Goal: Find specific page/section: Find specific page/section

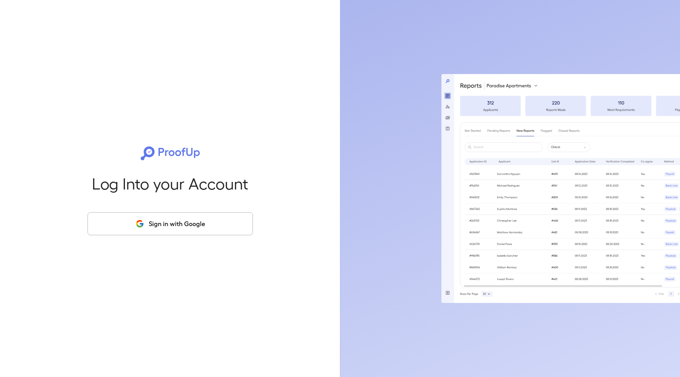
click at [201, 226] on button "Sign in with Google" at bounding box center [170, 223] width 165 height 23
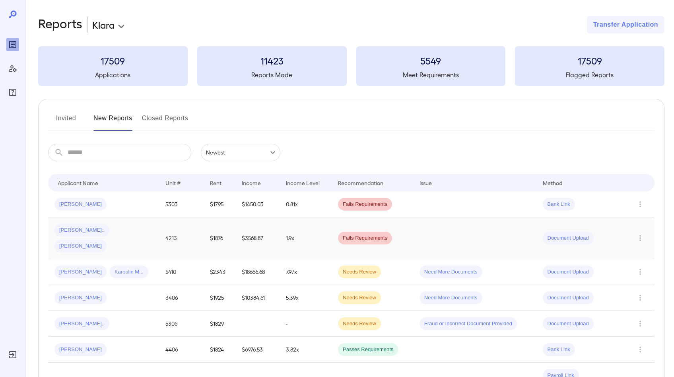
click at [143, 226] on div "[PERSON_NAME].. [PERSON_NAME]" at bounding box center [103, 238] width 98 height 29
